Goal: Answer question/provide support: Share knowledge or assist other users

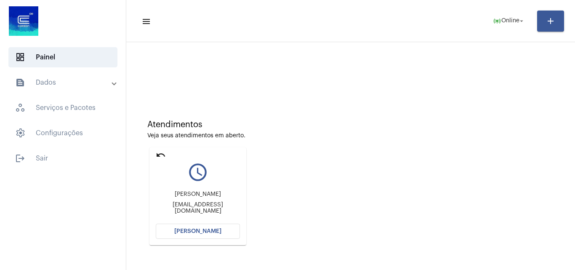
click at [192, 223] on button "[PERSON_NAME]" at bounding box center [198, 230] width 84 height 15
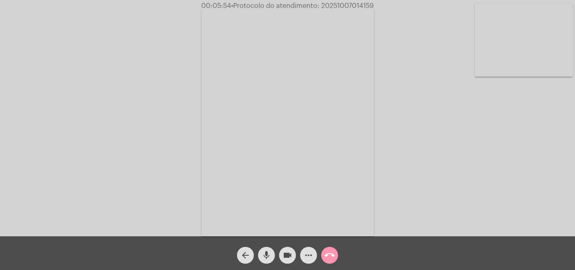
click at [358, 7] on span "• Protocolo do atendimento: 20251007014159" at bounding box center [302, 6] width 143 height 7
copy span "20251007014159"
click at [333, 255] on mat-icon "call_end" at bounding box center [329, 255] width 10 height 10
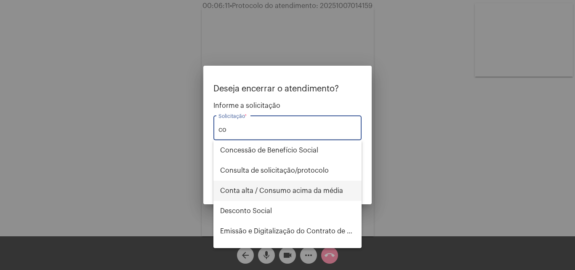
type input "c"
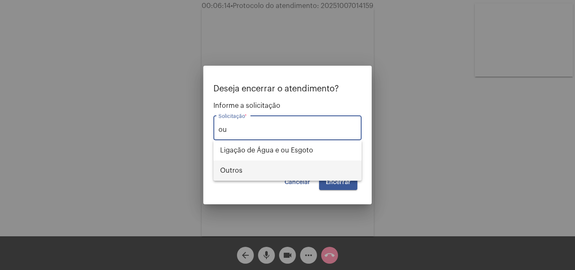
click at [258, 173] on span "Outros" at bounding box center [287, 170] width 135 height 20
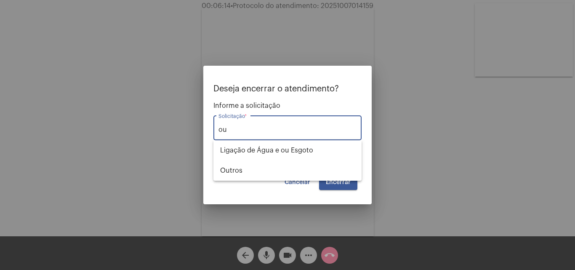
type input "Outros"
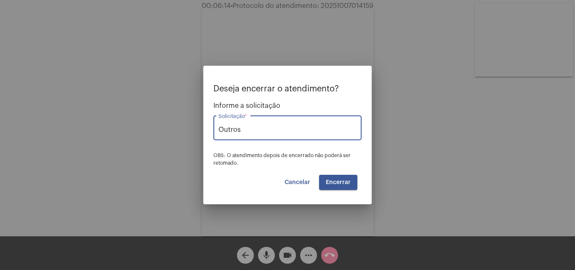
click at [339, 180] on span "Encerrar" at bounding box center [338, 182] width 25 height 6
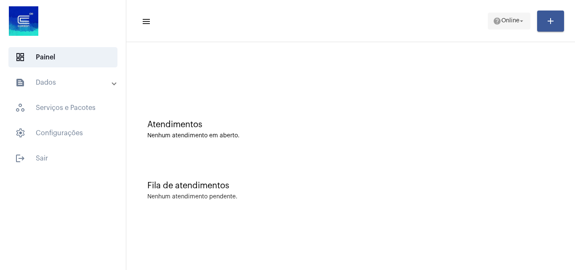
click at [510, 13] on span "help Online arrow_drop_down" at bounding box center [509, 20] width 32 height 15
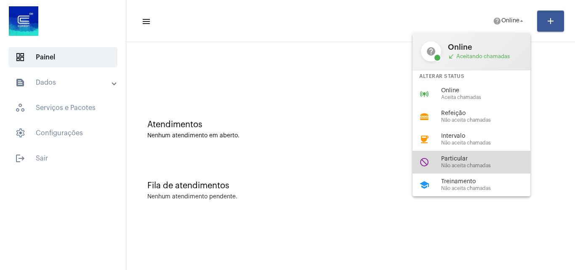
click at [455, 155] on div "do_not_disturb Particular Não aceita chamadas" at bounding box center [477, 162] width 131 height 23
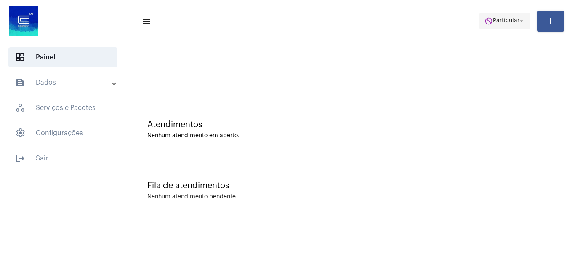
click at [514, 21] on span "Particular" at bounding box center [506, 21] width 27 height 6
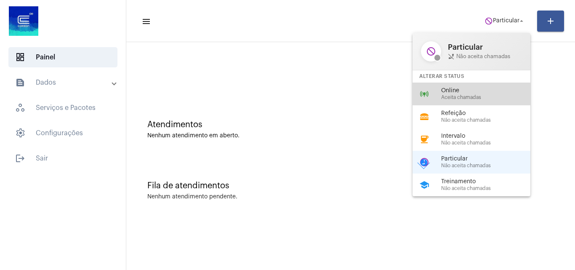
click at [462, 89] on span "Online" at bounding box center [489, 91] width 96 height 6
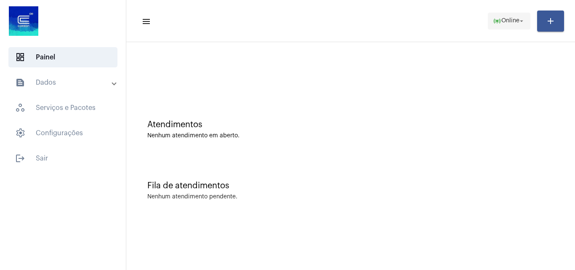
click at [515, 19] on span "Online" at bounding box center [510, 21] width 18 height 6
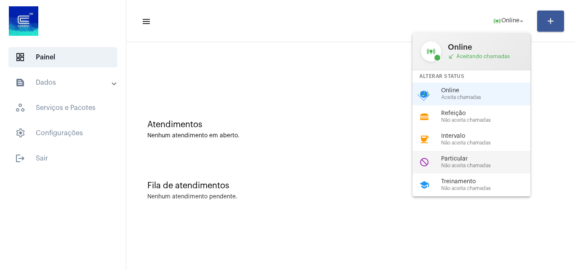
click at [480, 157] on span "Particular" at bounding box center [489, 159] width 96 height 6
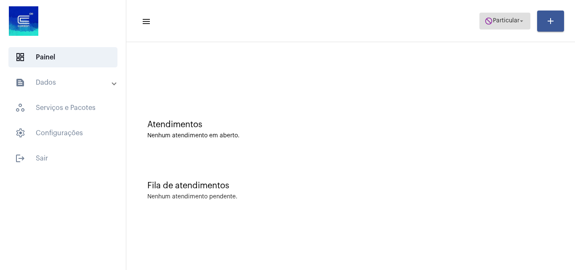
click at [507, 16] on span "do_not_disturb Particular arrow_drop_down" at bounding box center [504, 20] width 41 height 15
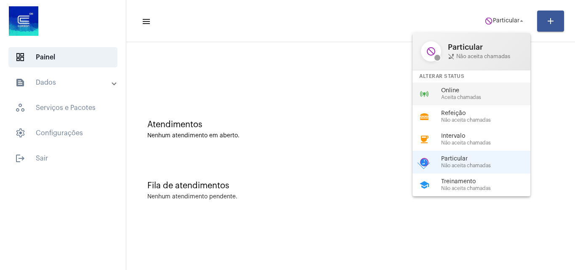
click at [476, 90] on span "Online" at bounding box center [489, 91] width 96 height 6
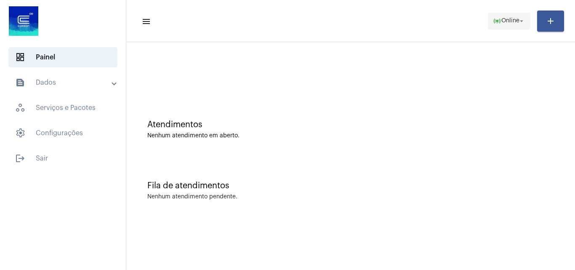
click at [516, 11] on mat-toolbar-row "menu online_prediction Online arrow_drop_down add" at bounding box center [350, 21] width 449 height 27
click at [513, 21] on span "Online" at bounding box center [510, 21] width 18 height 6
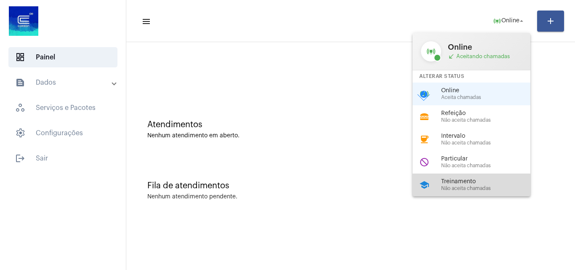
click at [462, 177] on div "school Treinamento Não aceita chamadas" at bounding box center [477, 184] width 131 height 23
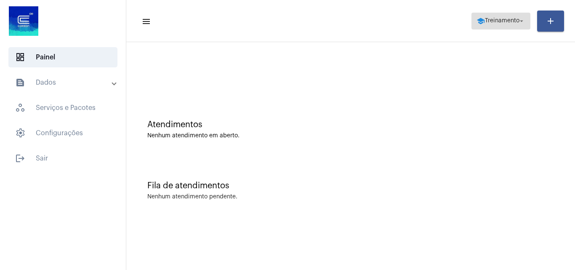
click at [490, 21] on span "Treinamento" at bounding box center [502, 21] width 35 height 6
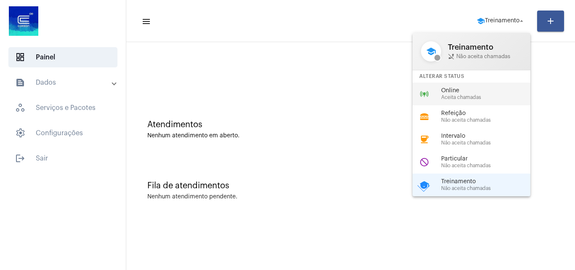
click at [449, 91] on span "Online" at bounding box center [489, 91] width 96 height 6
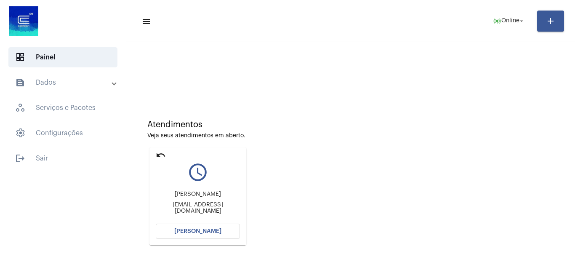
click at [207, 227] on button "[PERSON_NAME]" at bounding box center [198, 230] width 84 height 15
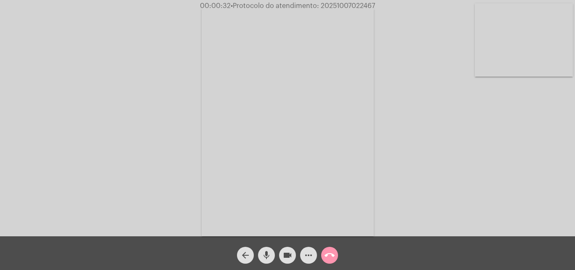
click at [326, 258] on mat-icon "call_end" at bounding box center [329, 255] width 10 height 10
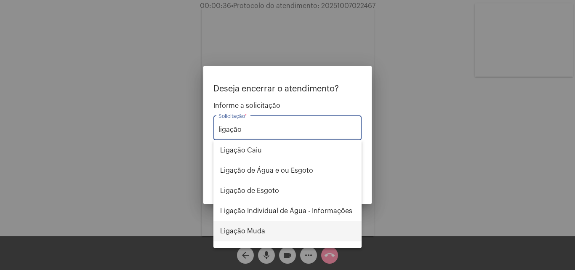
click at [285, 229] on span "Ligação Muda" at bounding box center [287, 231] width 135 height 20
type input "Ligação Muda"
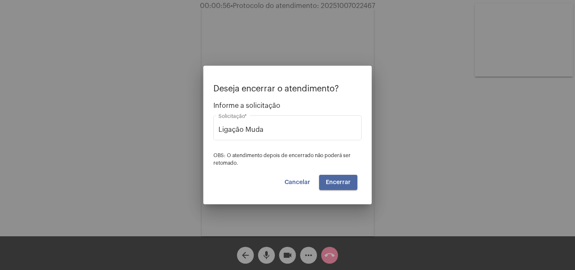
click at [346, 183] on span "Encerrar" at bounding box center [338, 182] width 25 height 6
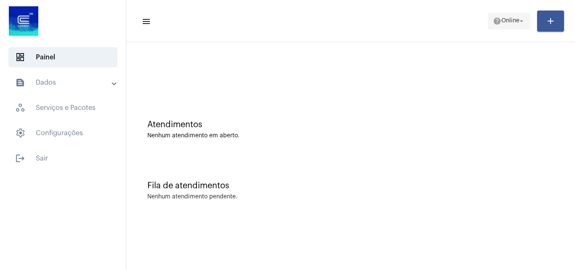
click at [516, 25] on span "help Online arrow_drop_down" at bounding box center [509, 20] width 32 height 15
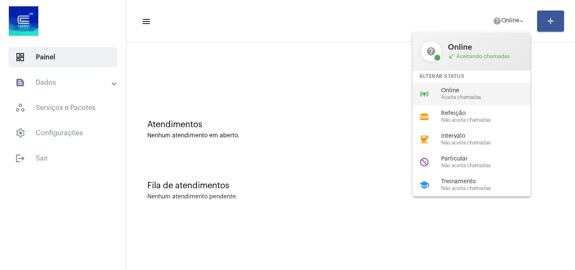
click at [476, 90] on span "Online" at bounding box center [489, 91] width 96 height 6
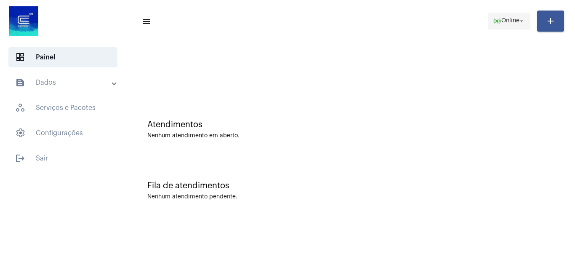
click at [497, 17] on mat-icon "online_prediction" at bounding box center [497, 21] width 8 height 8
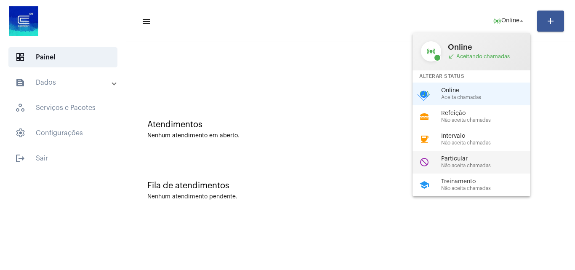
click at [482, 162] on span "Particular" at bounding box center [489, 159] width 96 height 6
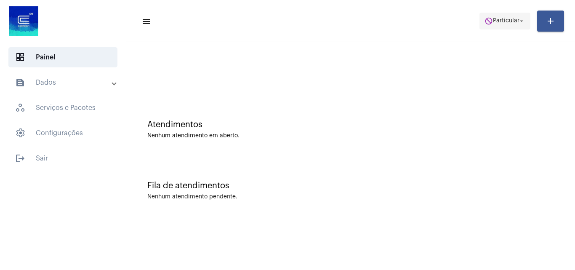
click at [520, 26] on span "do_not_disturb Particular arrow_drop_down" at bounding box center [504, 20] width 41 height 15
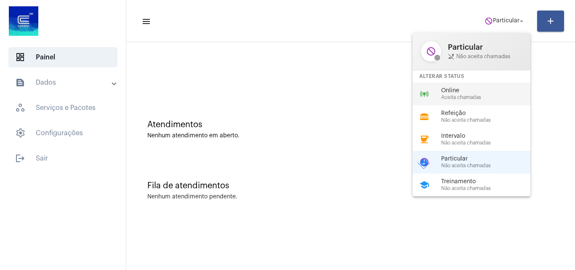
click at [475, 96] on span "Aceita chamadas" at bounding box center [489, 97] width 96 height 5
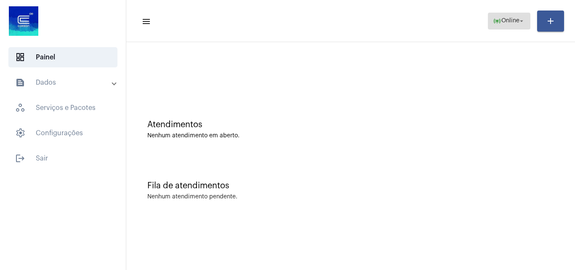
click at [501, 19] on span "Online" at bounding box center [510, 21] width 18 height 6
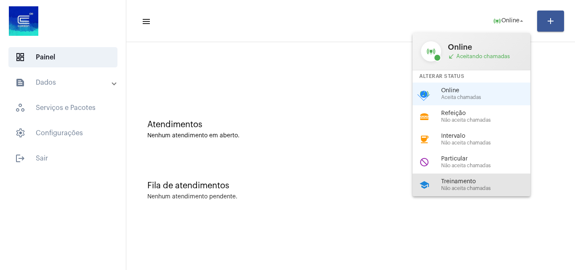
click at [452, 176] on div "school Treinamento Não aceita chamadas" at bounding box center [477, 184] width 131 height 23
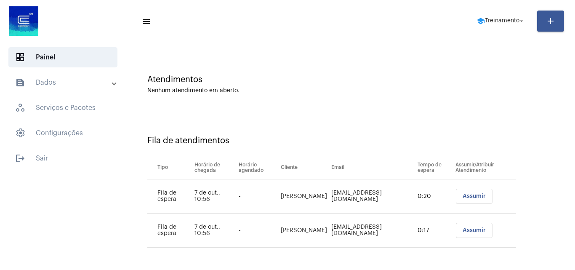
scroll to position [45, 0]
click at [508, 21] on span "Treinamento" at bounding box center [502, 21] width 35 height 6
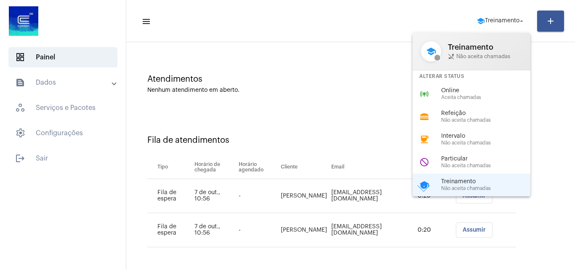
click at [462, 82] on div "school Treinamento phone_disabled Não aceita chamadas Alterar Status online_pre…" at bounding box center [471, 114] width 118 height 163
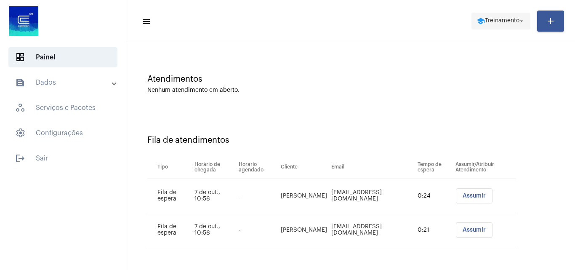
click at [498, 24] on span "school Treinamento arrow_drop_down" at bounding box center [500, 20] width 49 height 15
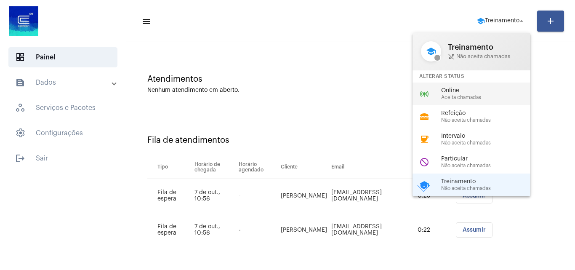
click at [475, 96] on span "Aceita chamadas" at bounding box center [489, 97] width 96 height 5
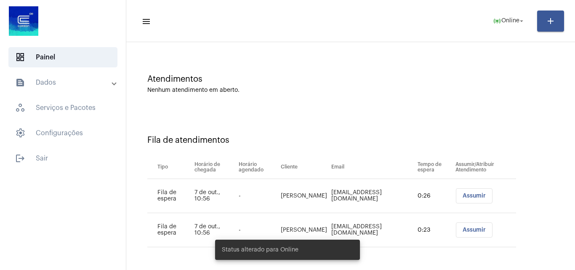
click at [472, 198] on span "Assumir" at bounding box center [474, 196] width 23 height 6
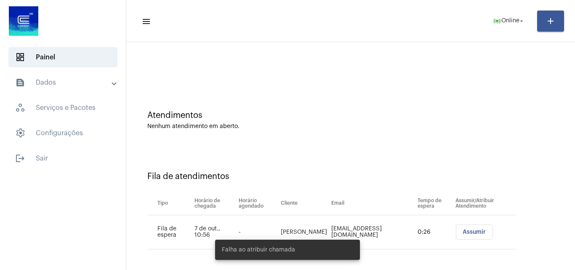
scroll to position [11, 0]
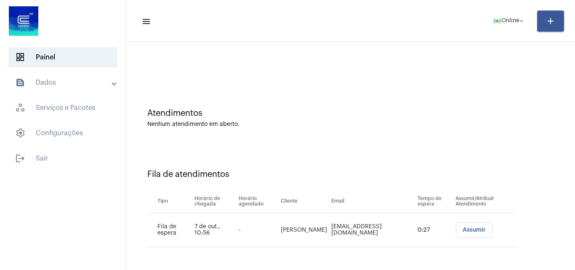
click at [477, 230] on span "Assumir" at bounding box center [474, 230] width 23 height 6
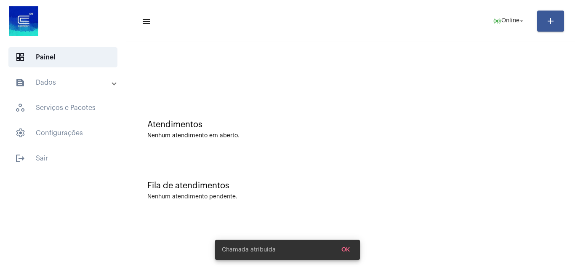
scroll to position [0, 0]
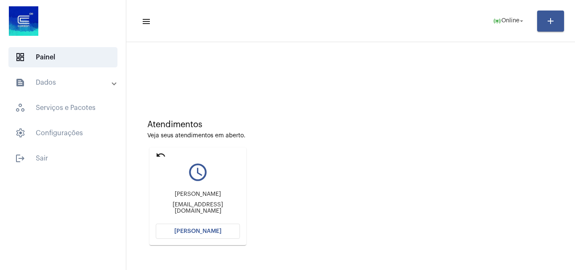
click at [200, 228] on button "[PERSON_NAME]" at bounding box center [198, 230] width 84 height 15
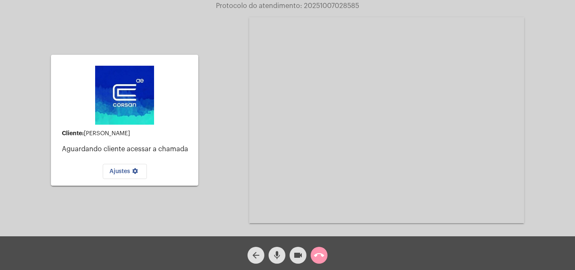
click at [314, 254] on mat-icon "call_end" at bounding box center [319, 255] width 10 height 10
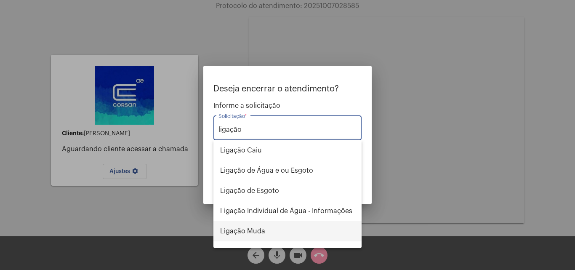
click at [258, 233] on span "Ligação Muda" at bounding box center [287, 231] width 135 height 20
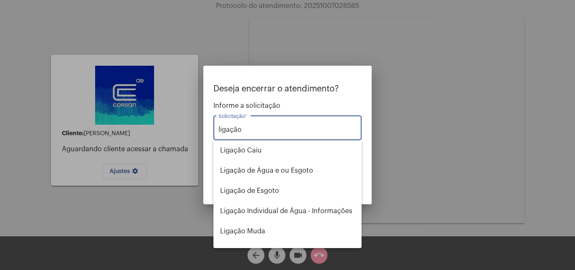
type input "Ligação Muda"
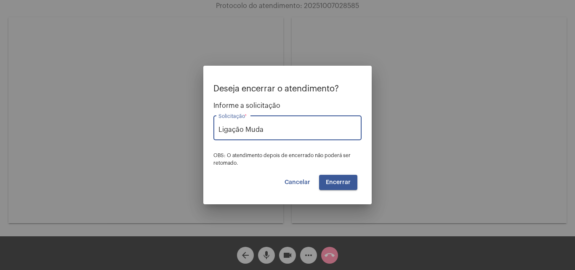
click at [303, 183] on span "Cancelar" at bounding box center [298, 182] width 26 height 6
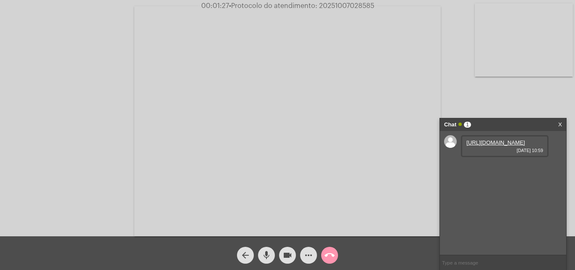
click at [484, 144] on link "https://neft-transfer-bucket.s3.amazonaws.com/temp-74b6f85f-5849-0c06-2012-0f73…" at bounding box center [495, 142] width 59 height 6
click at [495, 170] on link "https://neft-transfer-bucket.s3.amazonaws.com/temp-da8a3da9-fec5-7dcd-de88-3a59…" at bounding box center [495, 166] width 59 height 6
click at [351, 5] on span "• Protocolo do atendimento: 20251007028585" at bounding box center [302, 6] width 145 height 7
copy span "20251007028585"
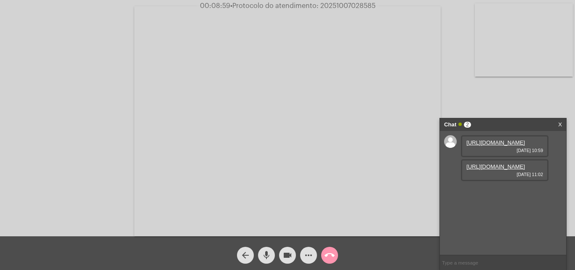
copy span "20251007028585"
click at [464, 262] on input "text" at bounding box center [503, 262] width 126 height 15
paste input "20251007028585"
type input "20251007028585"
click at [333, 252] on mat-icon "call_end" at bounding box center [329, 255] width 10 height 10
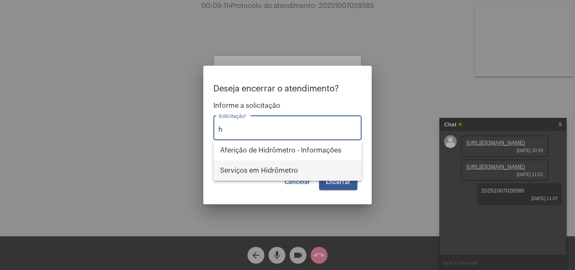
click at [286, 173] on span "Serviços em Hidrômetro" at bounding box center [287, 170] width 135 height 20
type input "Serviços em Hidrômetro"
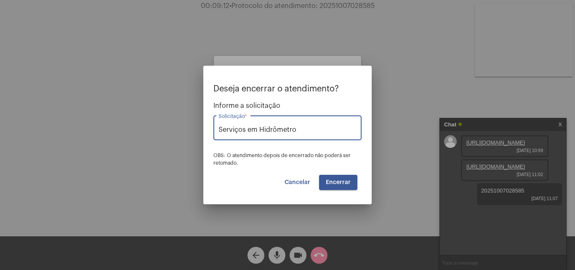
click at [340, 180] on span "Encerrar" at bounding box center [338, 182] width 25 height 6
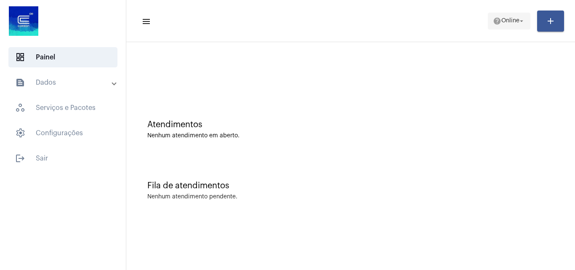
click at [493, 15] on span "help Online arrow_drop_down" at bounding box center [509, 20] width 32 height 15
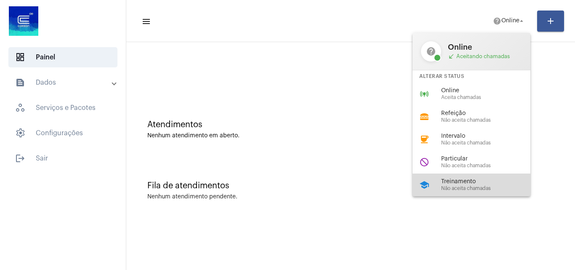
click at [460, 181] on span "Treinamento" at bounding box center [489, 181] width 96 height 6
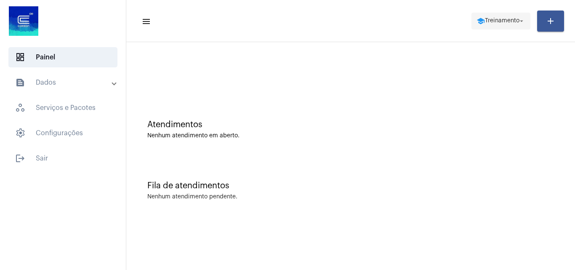
click at [487, 18] on span "Treinamento" at bounding box center [502, 21] width 35 height 6
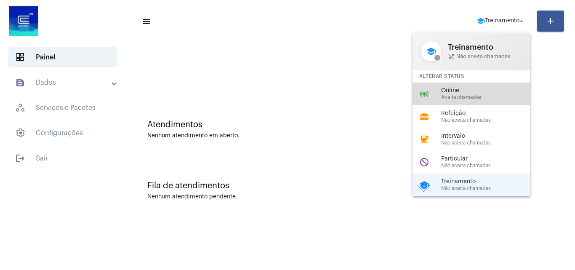
click at [467, 96] on span "Aceita chamadas" at bounding box center [489, 97] width 96 height 5
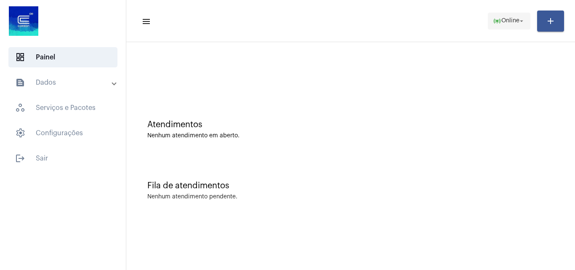
click at [503, 28] on span "online_prediction Online arrow_drop_down" at bounding box center [509, 20] width 32 height 15
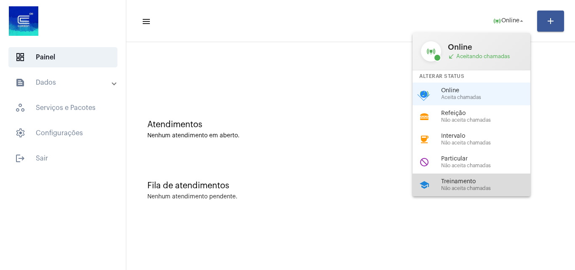
click at [461, 179] on span "Treinamento" at bounding box center [489, 181] width 96 height 6
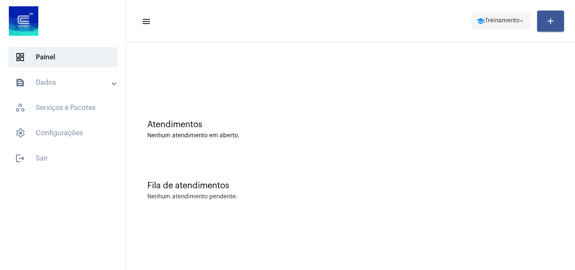
click at [515, 19] on span "Treinamento" at bounding box center [502, 21] width 35 height 6
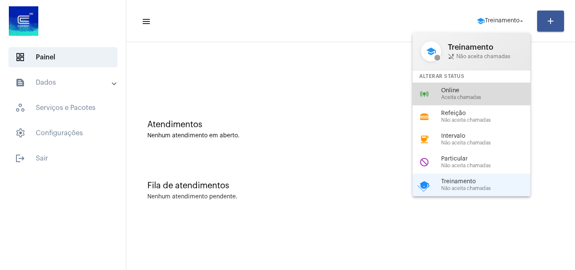
click at [471, 90] on div "online_prediction Online Aceita chamadas" at bounding box center [477, 93] width 131 height 23
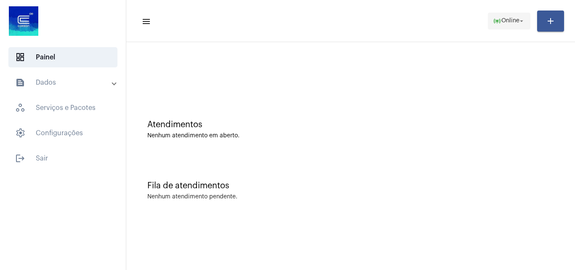
click at [501, 21] on span "Online" at bounding box center [510, 21] width 18 height 6
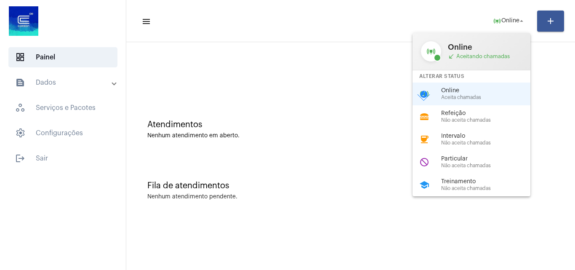
click at [485, 181] on span "Treinamento" at bounding box center [489, 181] width 96 height 6
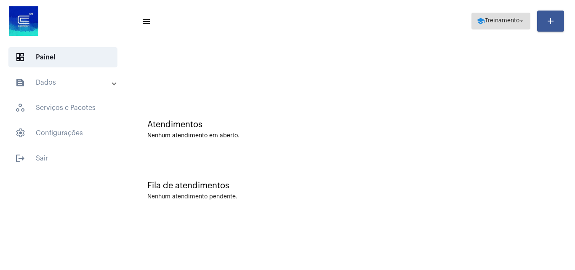
click at [495, 25] on span "school Treinamento arrow_drop_down" at bounding box center [500, 20] width 49 height 15
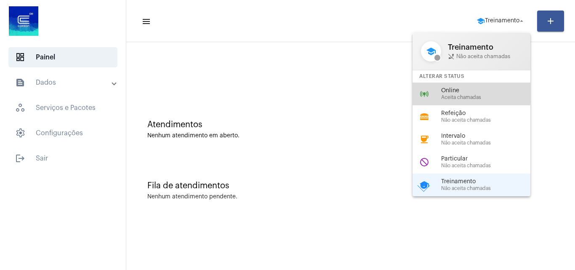
click at [456, 93] on span "Online" at bounding box center [489, 91] width 96 height 6
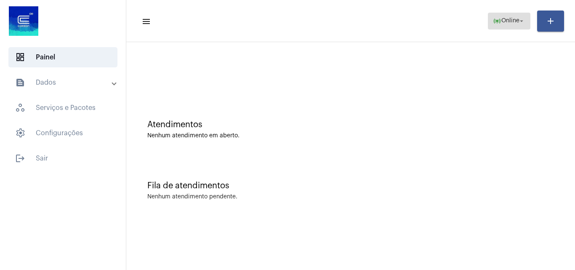
click at [505, 24] on span "online_prediction Online arrow_drop_down" at bounding box center [509, 20] width 32 height 15
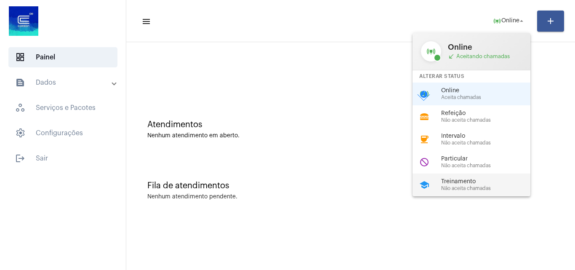
click at [446, 182] on span "Treinamento" at bounding box center [489, 181] width 96 height 6
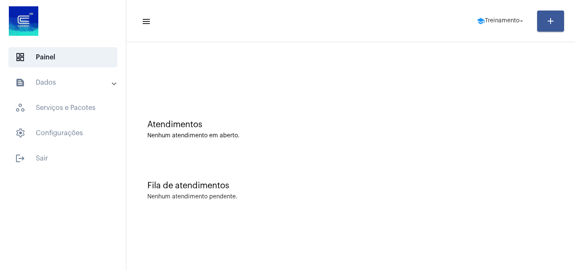
click at [460, 22] on mat-toolbar-row "menu school Treinamento arrow_drop_down add" at bounding box center [350, 21] width 449 height 27
click at [515, 23] on span "Treinamento" at bounding box center [502, 21] width 35 height 6
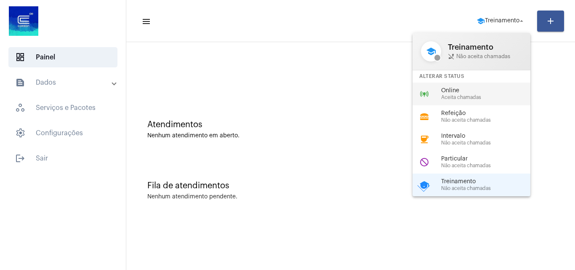
click at [451, 98] on span "Aceita chamadas" at bounding box center [489, 97] width 96 height 5
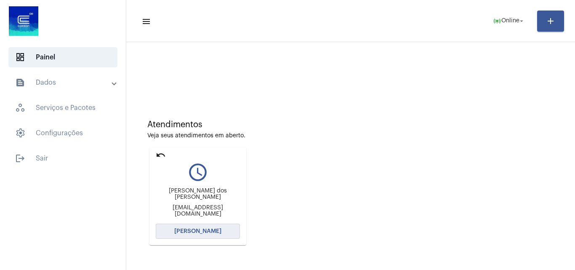
click at [213, 232] on span "[PERSON_NAME]" at bounding box center [197, 231] width 47 height 6
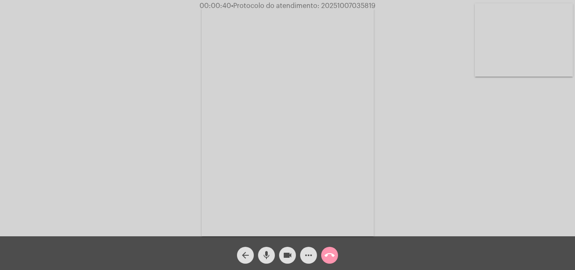
click at [537, 36] on video at bounding box center [524, 39] width 98 height 73
click at [143, 136] on video at bounding box center [106, 120] width 98 height 130
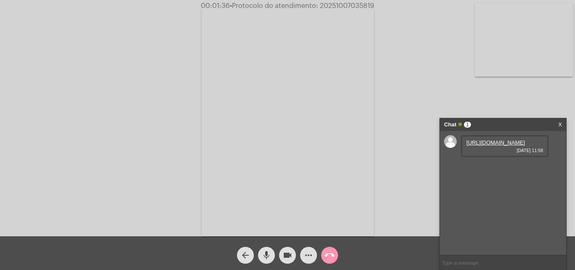
click at [504, 146] on link "https://neft-transfer-bucket.s3.amazonaws.com/temp-7ec077b1-e354-91e7-4dc7-fba5…" at bounding box center [495, 142] width 59 height 6
click at [488, 170] on link "https://neft-transfer-bucket.s3.amazonaws.com/temp-69c2126e-4410-12fe-412b-26cd…" at bounding box center [495, 166] width 59 height 6
click at [505, 205] on div "https://neft-transfer-bucket.s3.amazonaws.com/temp-4d99887a-4004-df79-5cae-82fe…" at bounding box center [505, 194] width 88 height 22
click at [494, 194] on link "https://neft-transfer-bucket.s3.amazonaws.com/temp-4d99887a-4004-df79-5cae-82fe…" at bounding box center [495, 190] width 59 height 6
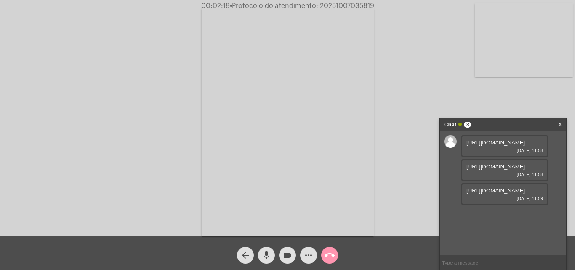
click at [536, 42] on video at bounding box center [524, 39] width 98 height 73
click at [139, 119] on video at bounding box center [106, 120] width 98 height 130
click at [511, 218] on link "https://neft-transfer-bucket.s3.amazonaws.com/temp-6894d41a-7352-92a7-0685-27ec…" at bounding box center [495, 214] width 59 height 6
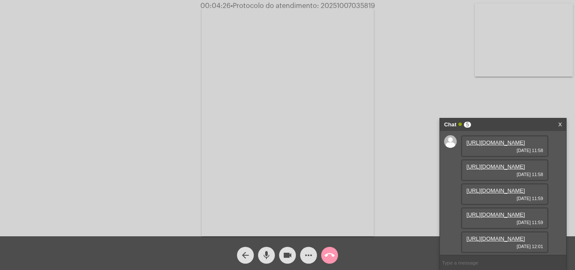
click at [509, 235] on link "https://neft-transfer-bucket.s3.amazonaws.com/temp-56cc8918-b6ed-cf14-7abb-15d1…" at bounding box center [495, 238] width 59 height 6
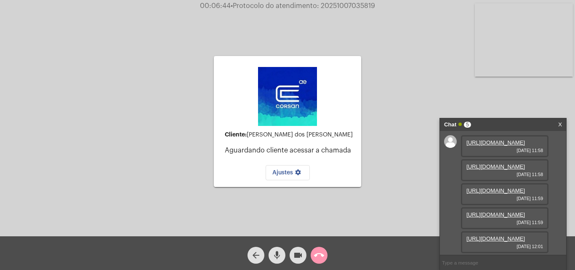
click at [315, 253] on mat-icon "call_end" at bounding box center [319, 255] width 10 height 10
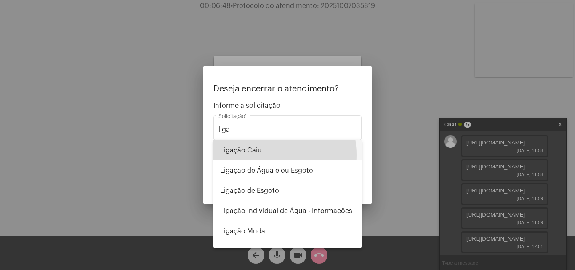
click at [255, 155] on span "Ligação Caiu" at bounding box center [287, 150] width 135 height 20
type input "Ligação Caiu"
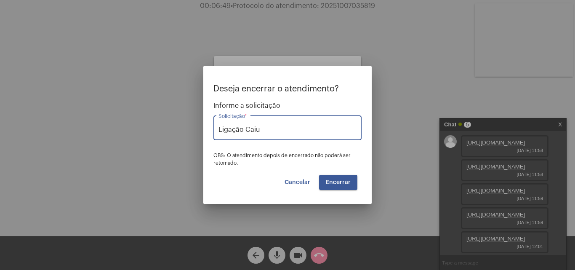
click at [338, 181] on span "Encerrar" at bounding box center [338, 182] width 25 height 6
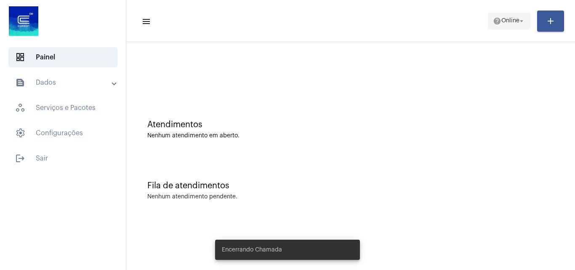
click at [519, 13] on span "help Online arrow_drop_down" at bounding box center [509, 20] width 32 height 15
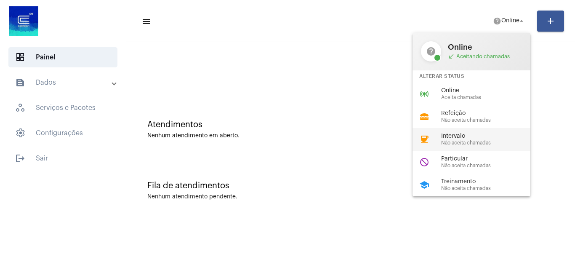
click at [459, 143] on span "Não aceita chamadas" at bounding box center [489, 142] width 96 height 5
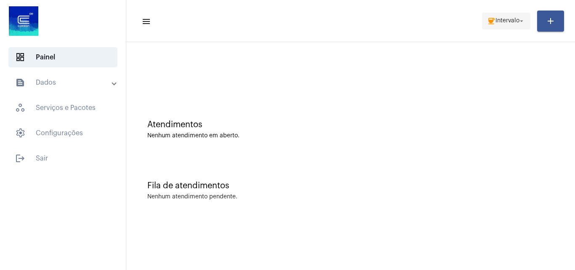
click at [502, 26] on span "coffee Intervalo arrow_drop_down" at bounding box center [506, 20] width 38 height 15
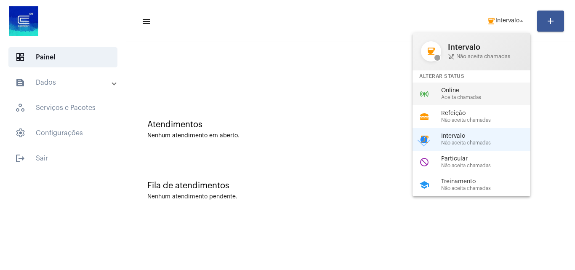
click at [467, 91] on span "Online" at bounding box center [489, 91] width 96 height 6
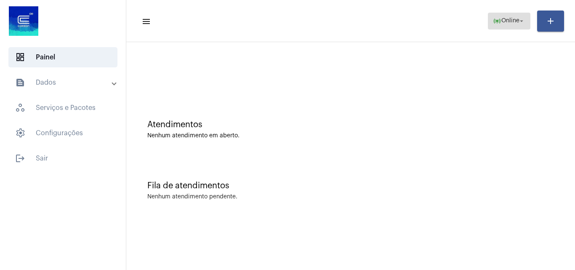
click at [504, 18] on span "Online" at bounding box center [510, 21] width 18 height 6
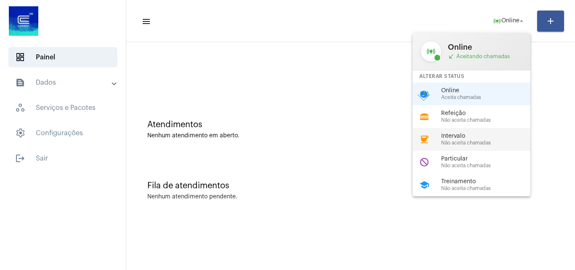
click at [471, 140] on span "Não aceita chamadas" at bounding box center [489, 142] width 96 height 5
